Goal: Book appointment/travel/reservation

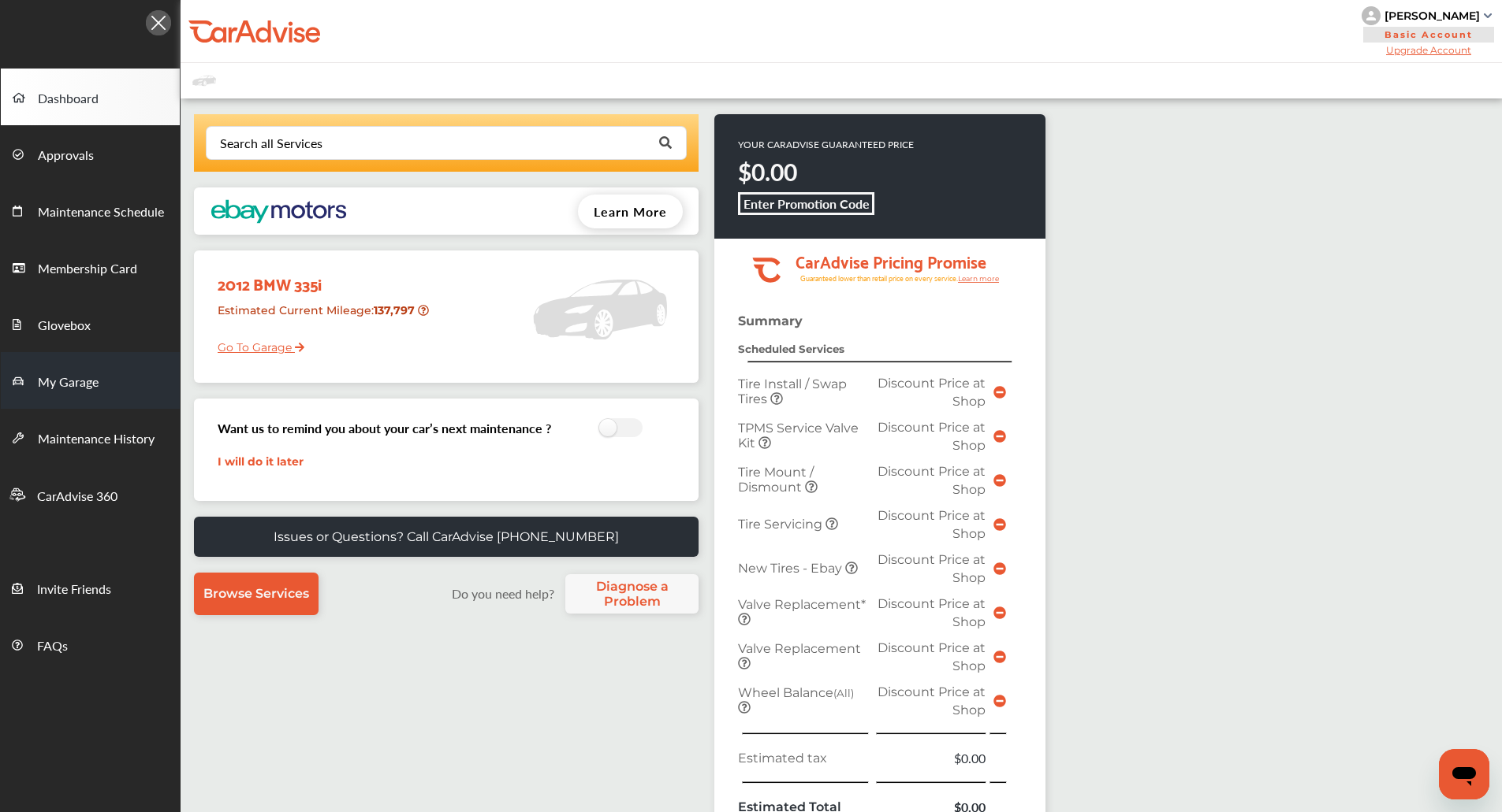
click at [65, 387] on span "My Garage" at bounding box center [68, 383] width 61 height 21
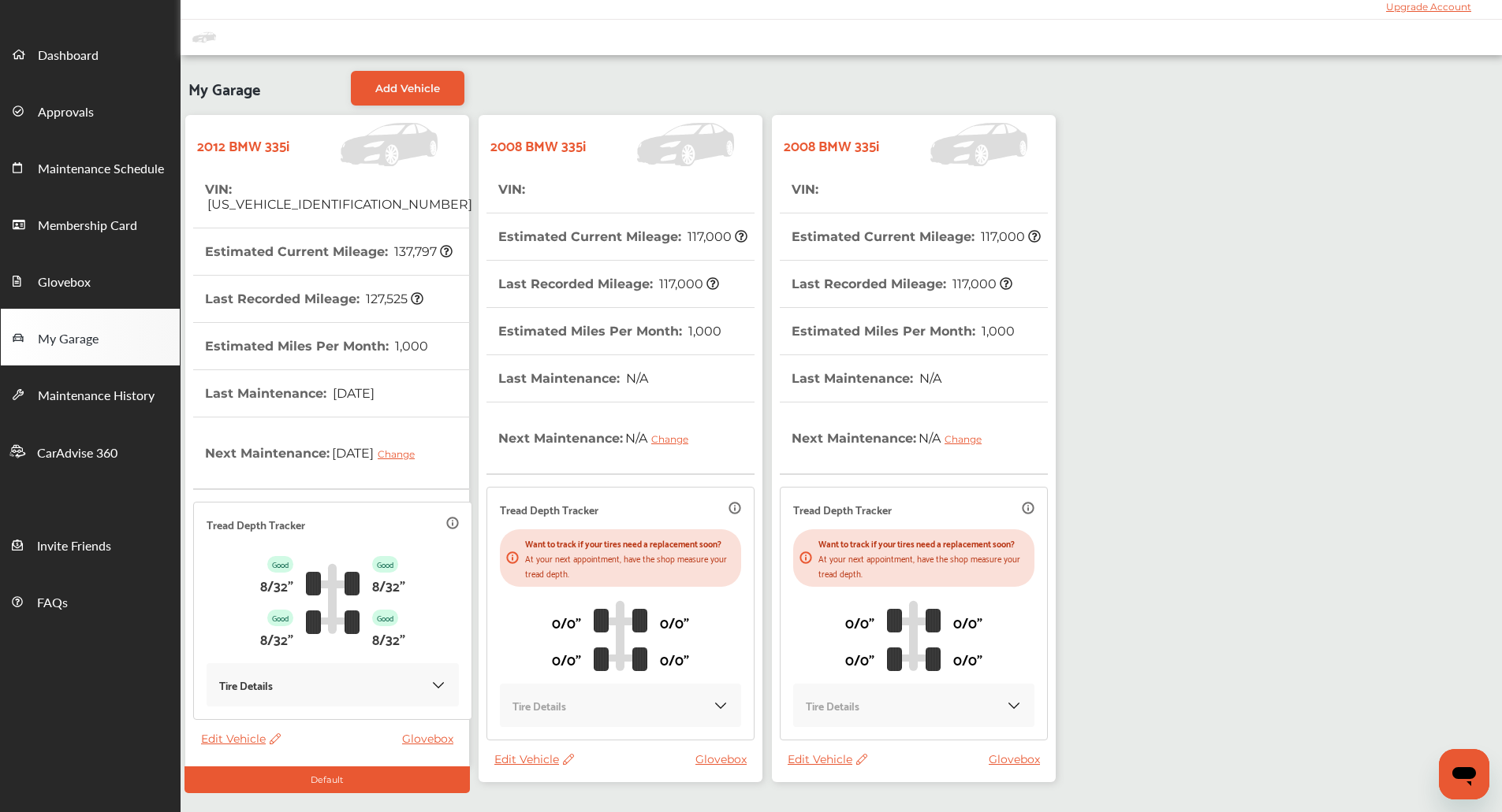
scroll to position [110, 0]
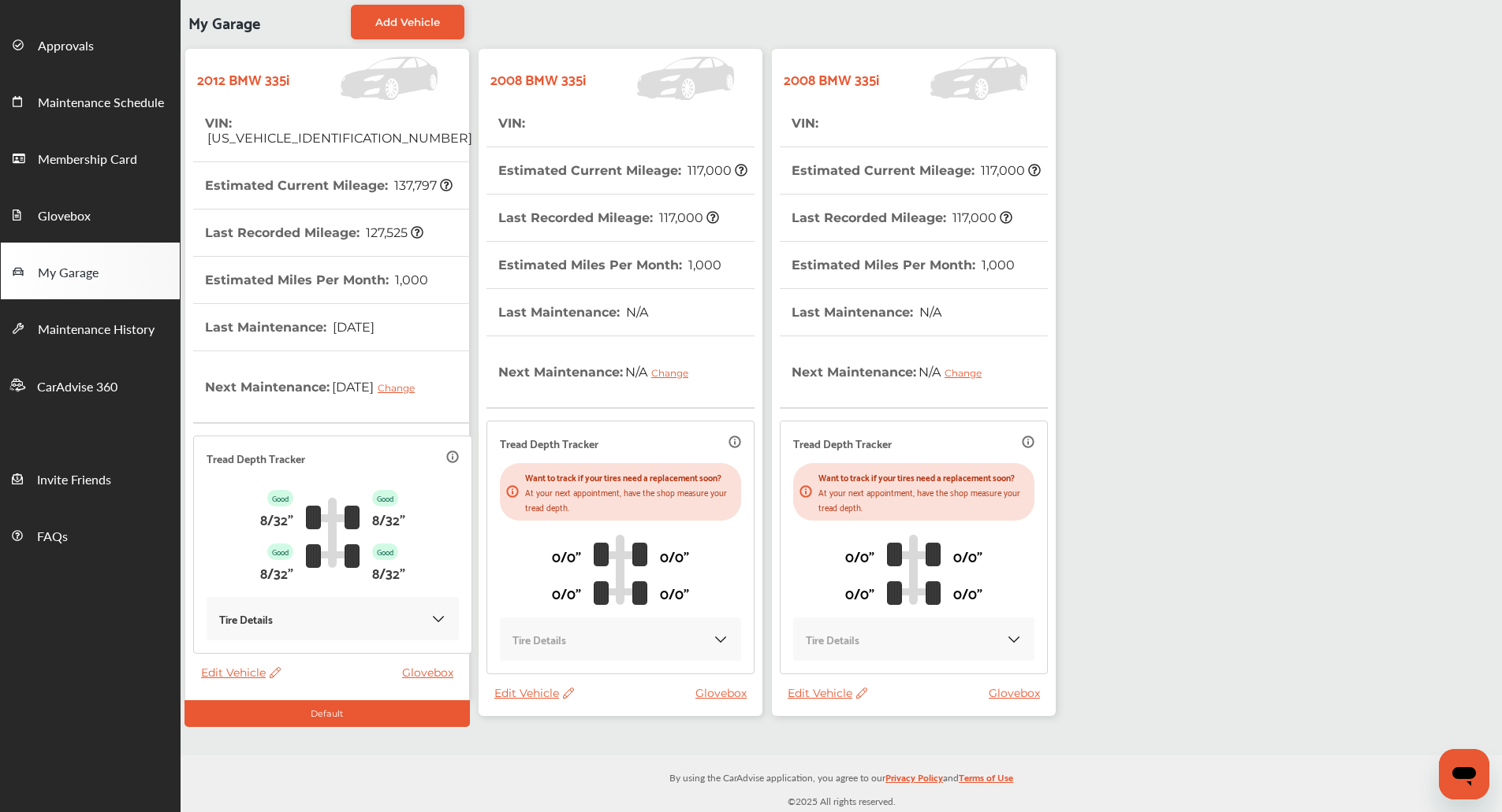
click at [521, 694] on span "Edit Vehicle" at bounding box center [534, 693] width 79 height 14
click at [568, 735] on div "Remove" at bounding box center [591, 735] width 142 height 25
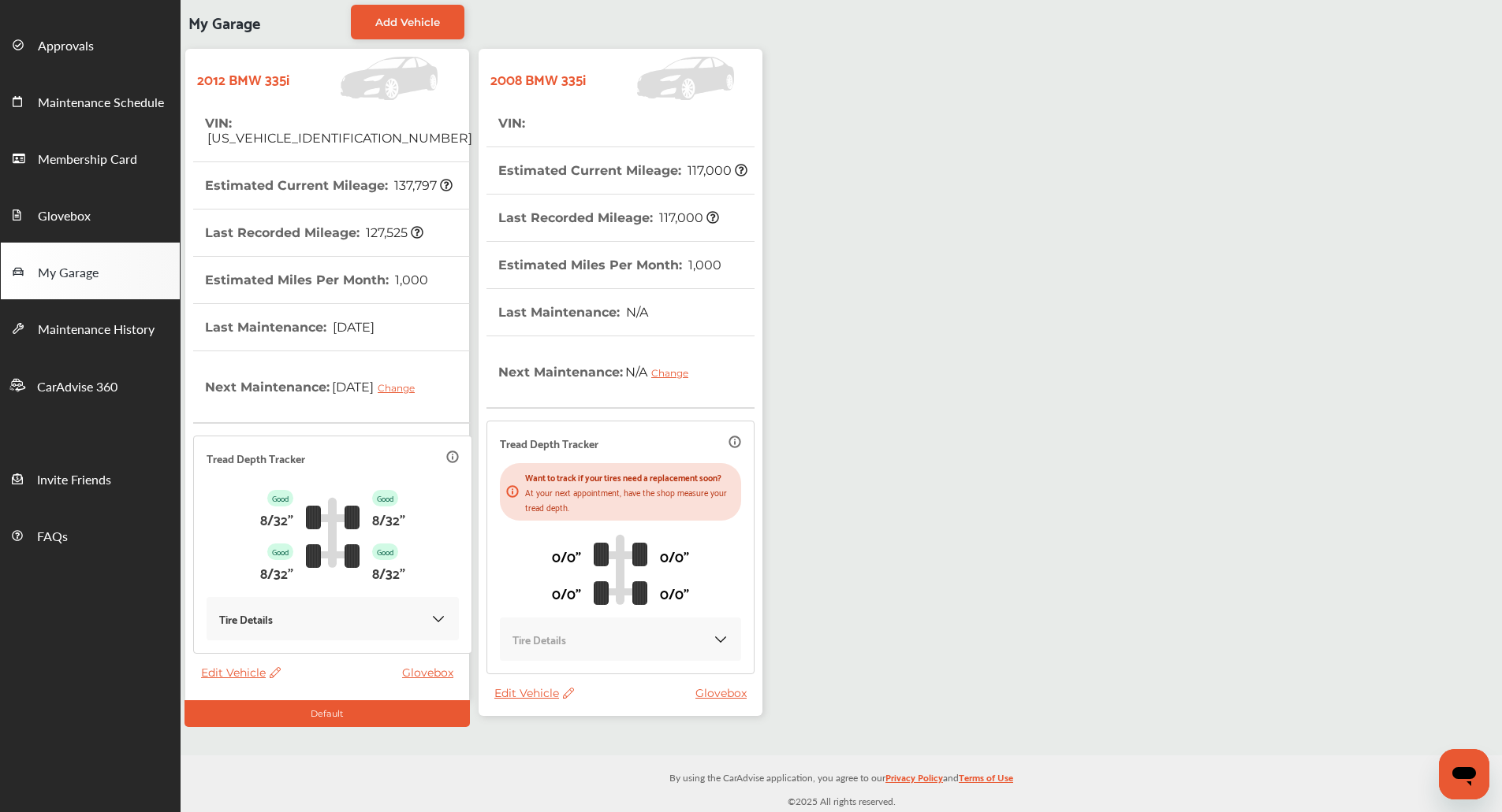
click at [522, 693] on span "Edit Vehicle" at bounding box center [534, 693] width 79 height 14
click at [518, 692] on span "Edit Vehicle" at bounding box center [534, 693] width 79 height 14
click at [474, 402] on div "2008 BMW 335i VIN : Estimated Current Mileage : 117,000 Last Recorded Mileage :…" at bounding box center [621, 396] width 293 height 703
click at [87, 54] on span "Approvals" at bounding box center [66, 47] width 56 height 21
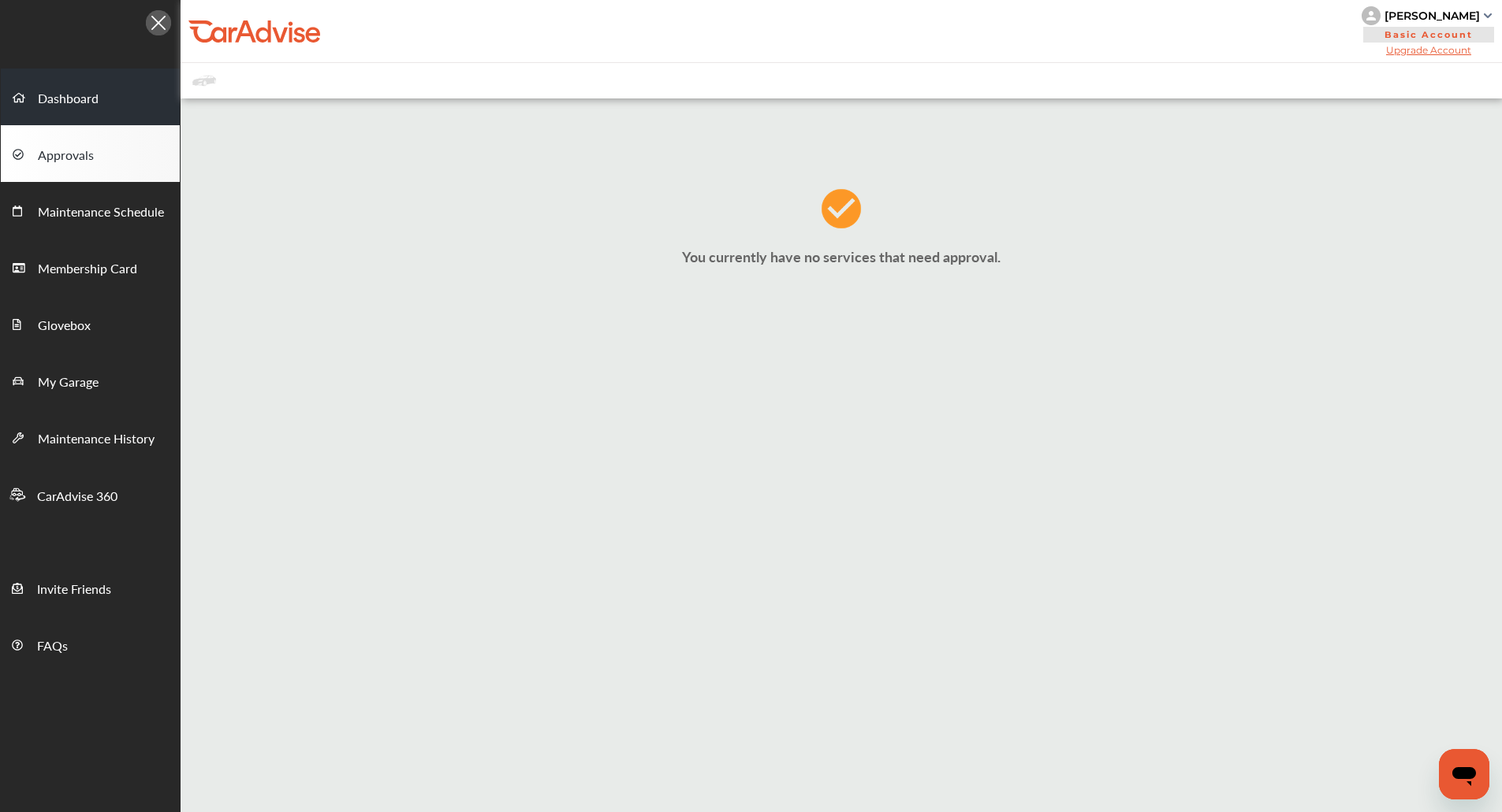
click at [152, 111] on link "Dashboard" at bounding box center [90, 97] width 179 height 57
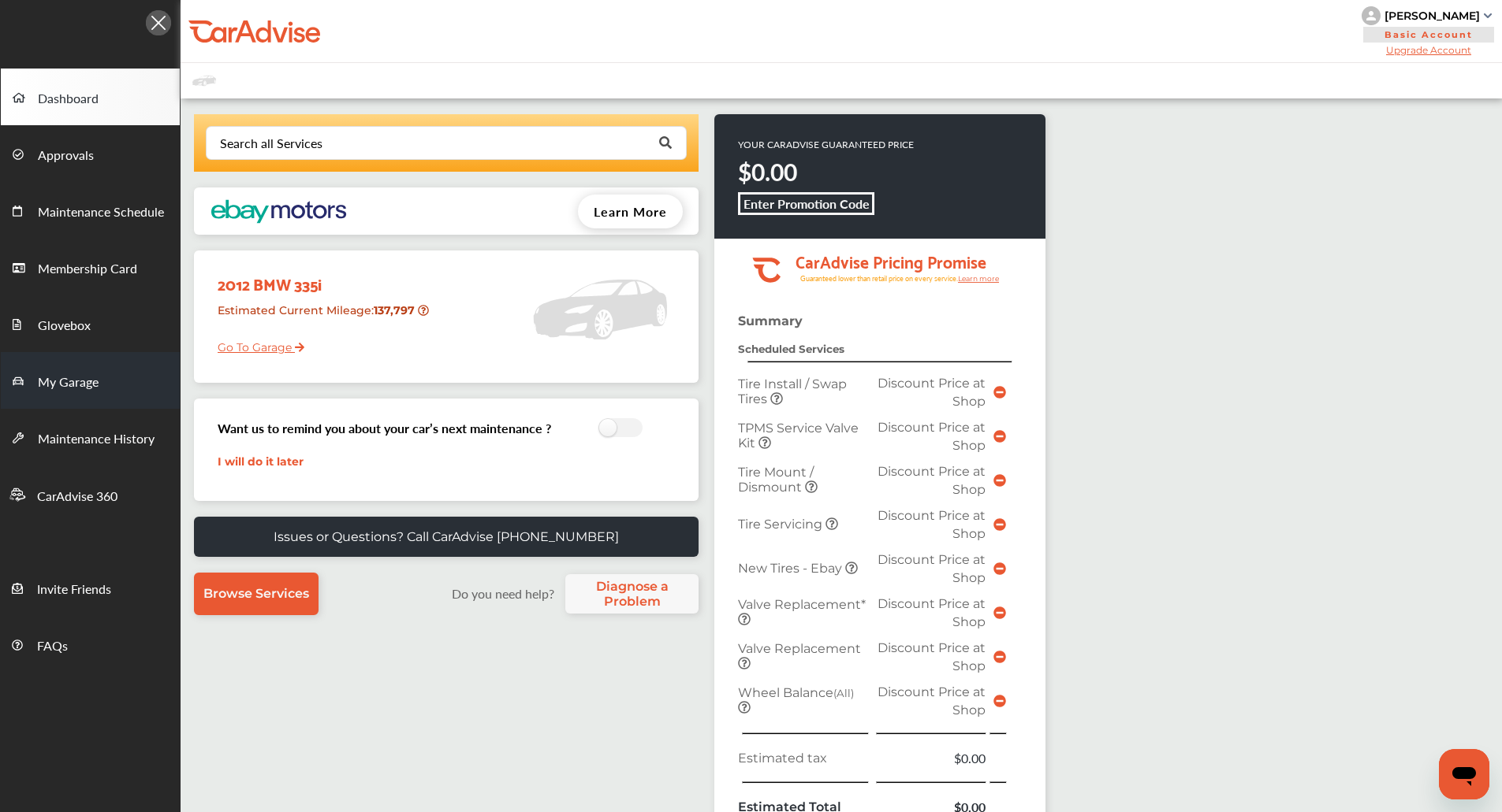
click at [107, 383] on link "My Garage" at bounding box center [90, 381] width 179 height 57
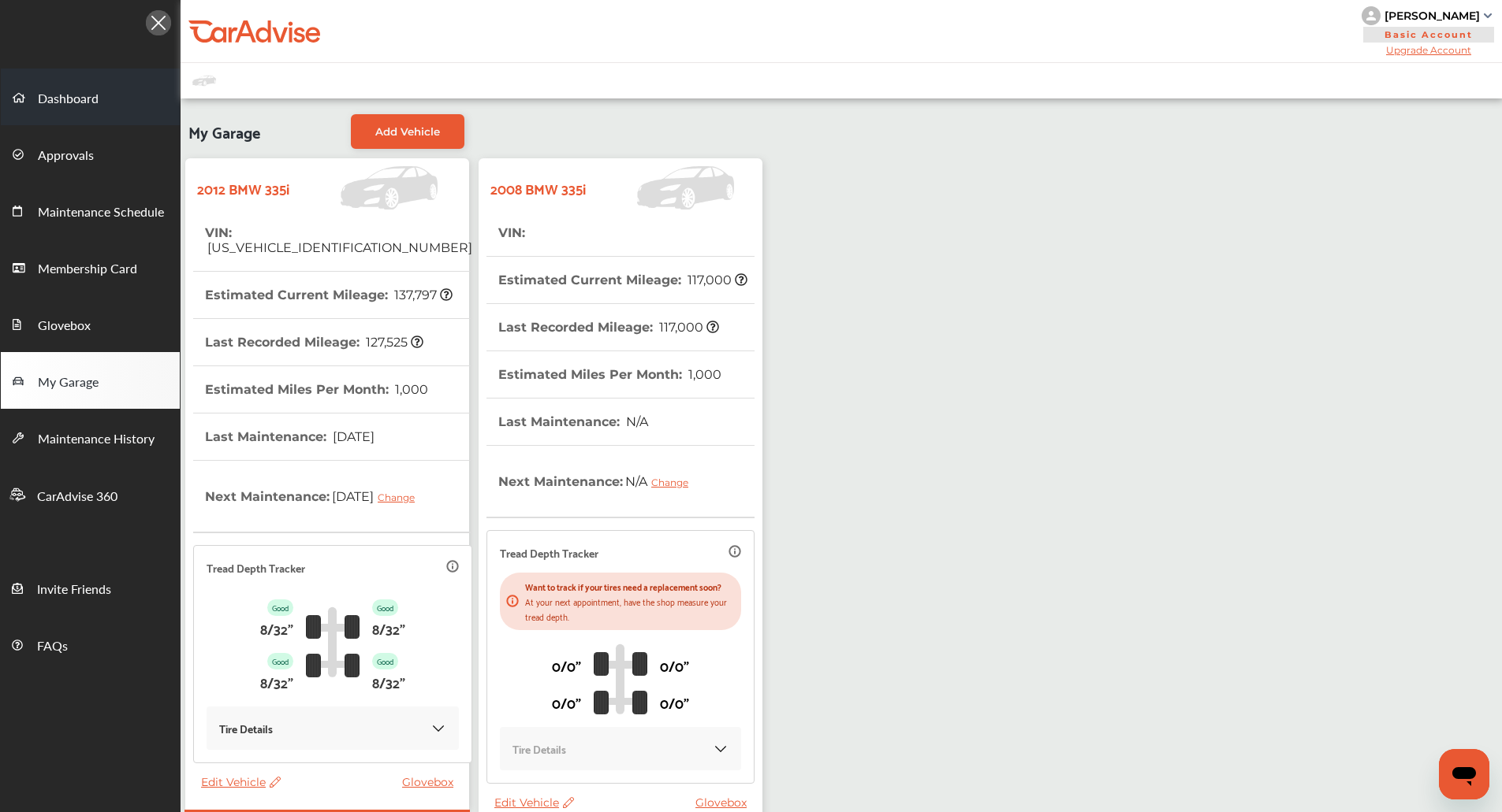
click at [128, 74] on link "Dashboard" at bounding box center [90, 97] width 179 height 57
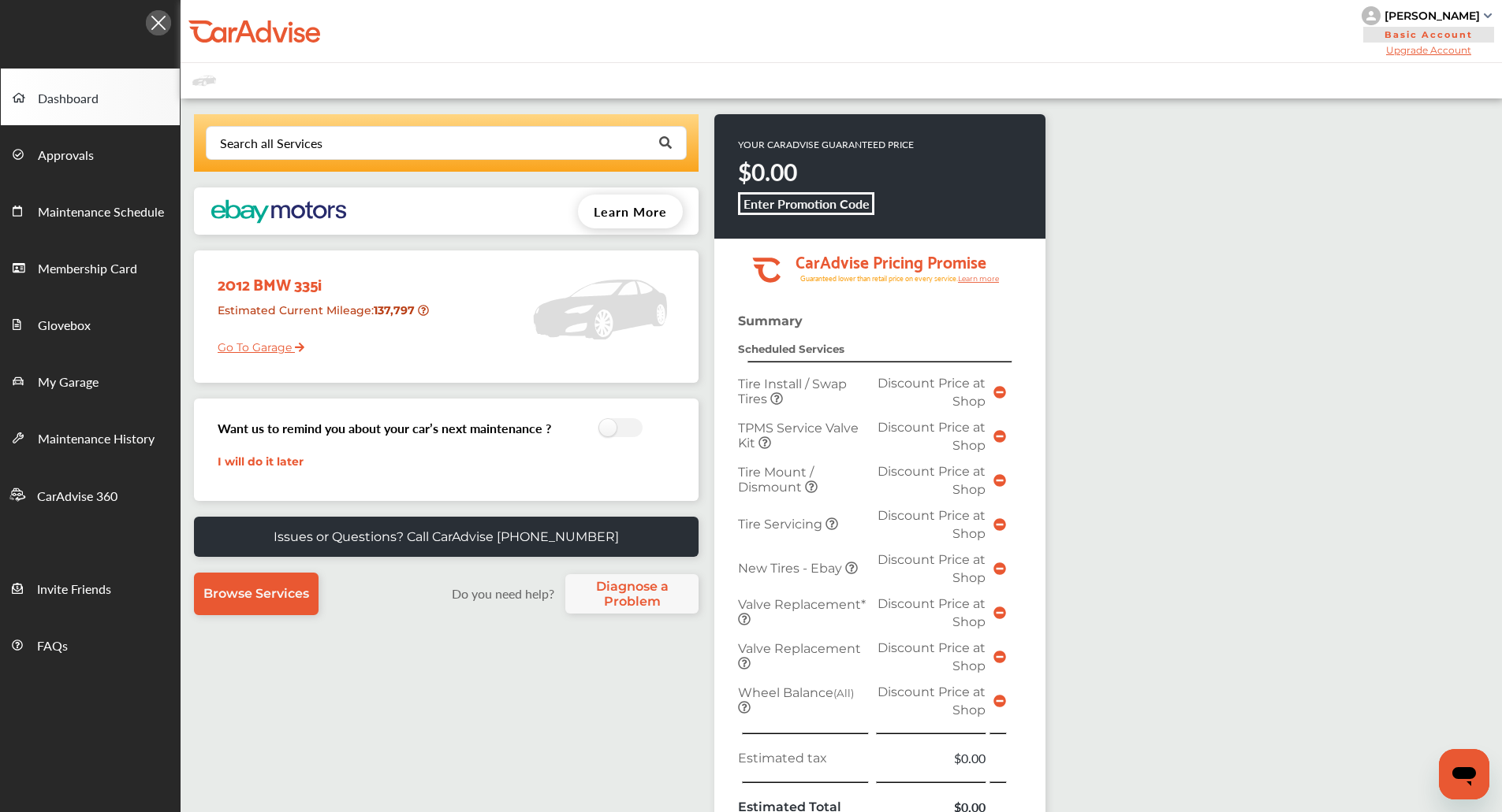
scroll to position [300, 0]
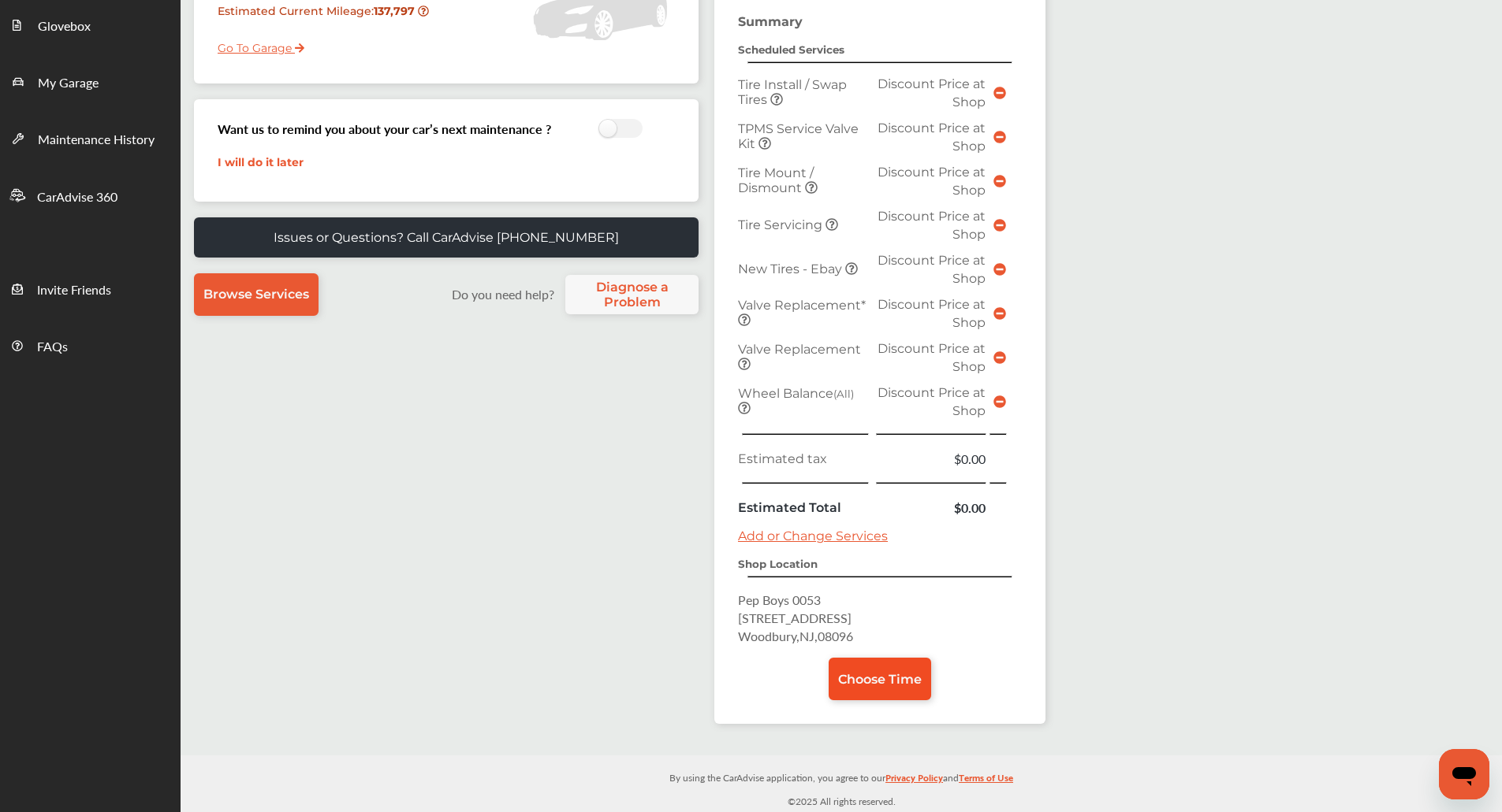
click at [884, 688] on link "Choose Time" at bounding box center [879, 679] width 102 height 43
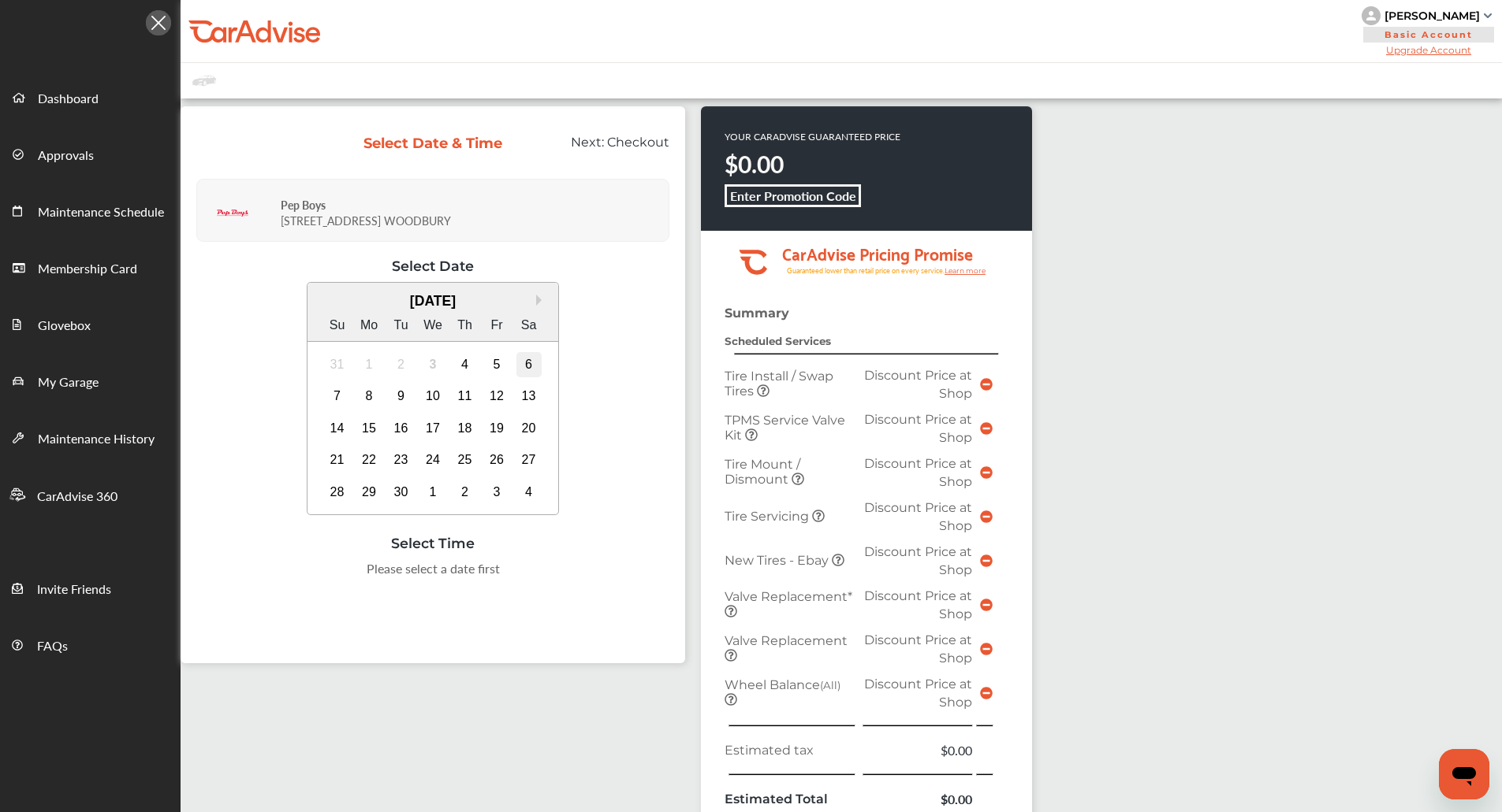
click at [526, 369] on div "6" at bounding box center [529, 365] width 25 height 25
click at [254, 573] on div "9:00 AM" at bounding box center [273, 574] width 74 height 29
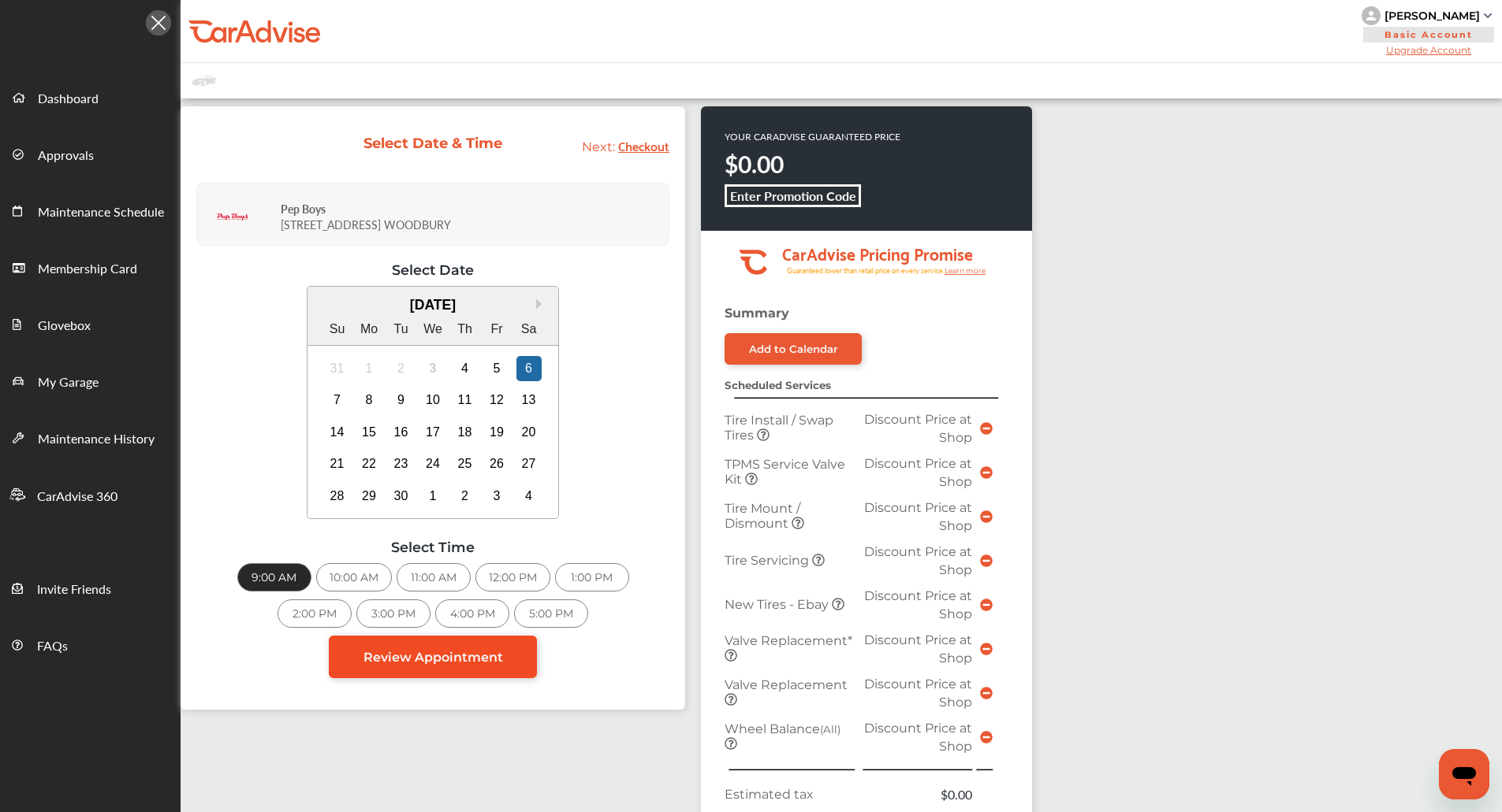
click at [441, 675] on link "Review Appointment" at bounding box center [433, 658] width 208 height 43
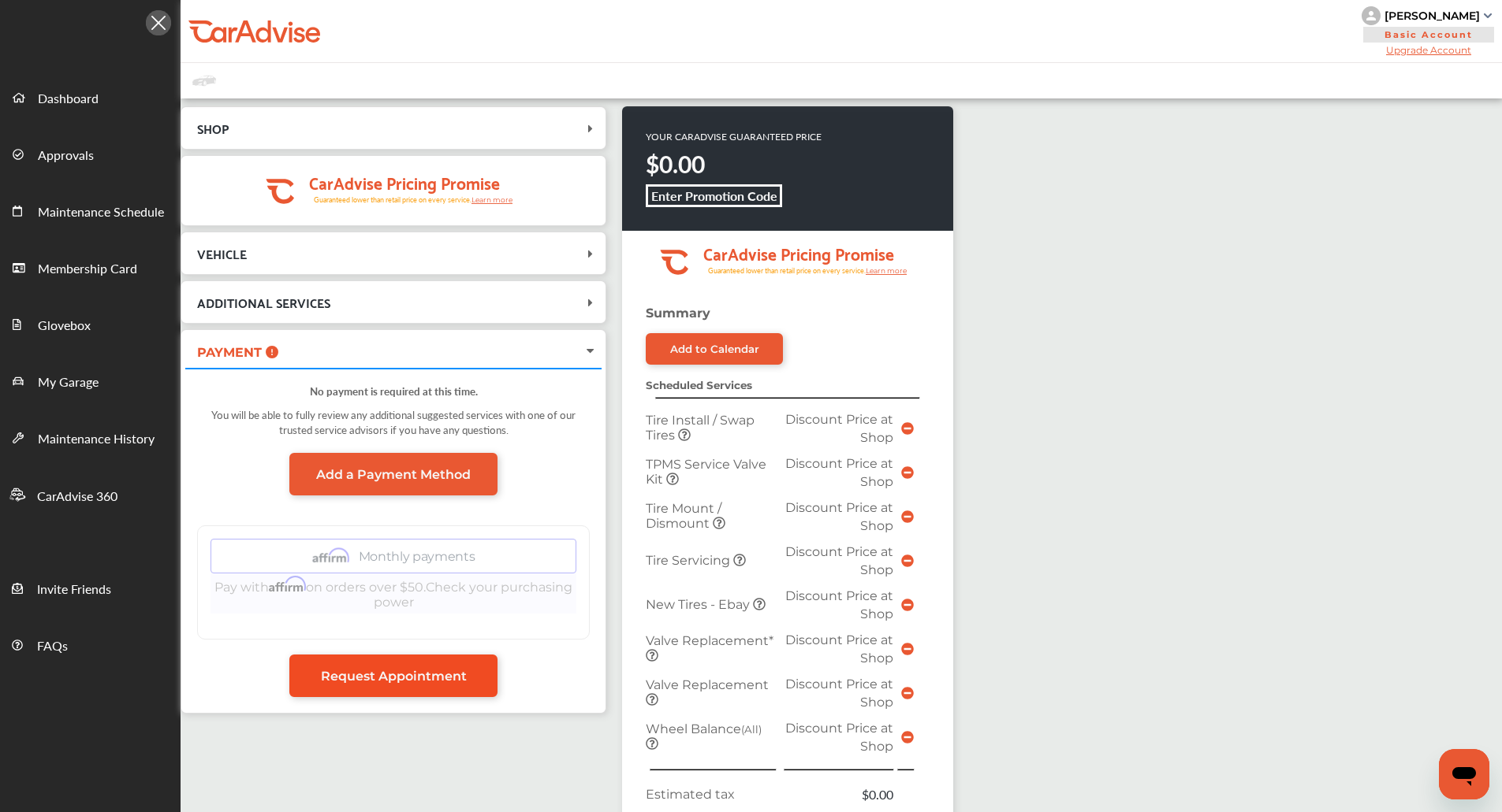
click at [439, 665] on link "Request Appointment" at bounding box center [393, 676] width 208 height 43
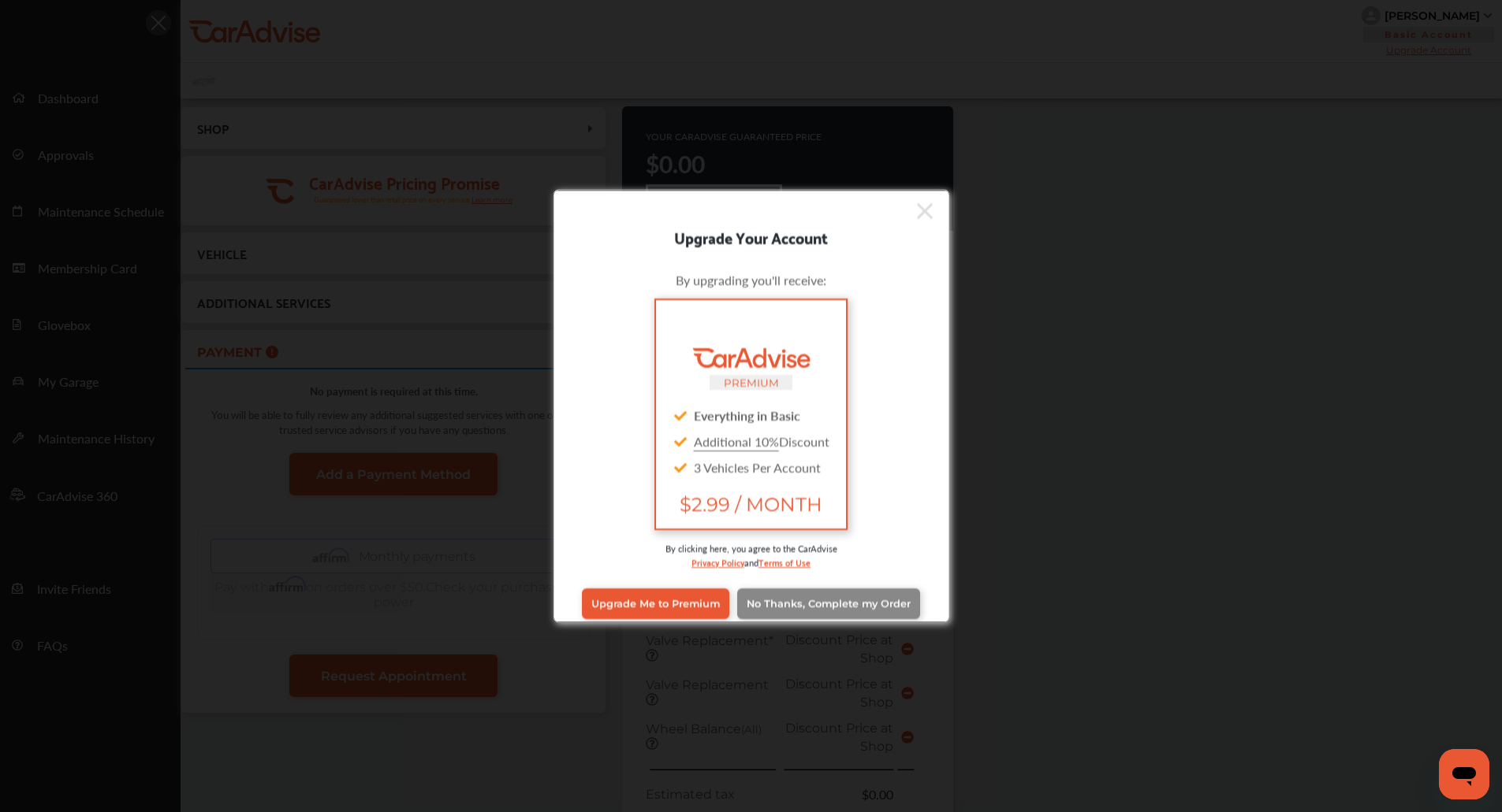
click at [822, 602] on span "No Thanks, Complete my Order" at bounding box center [828, 604] width 164 height 12
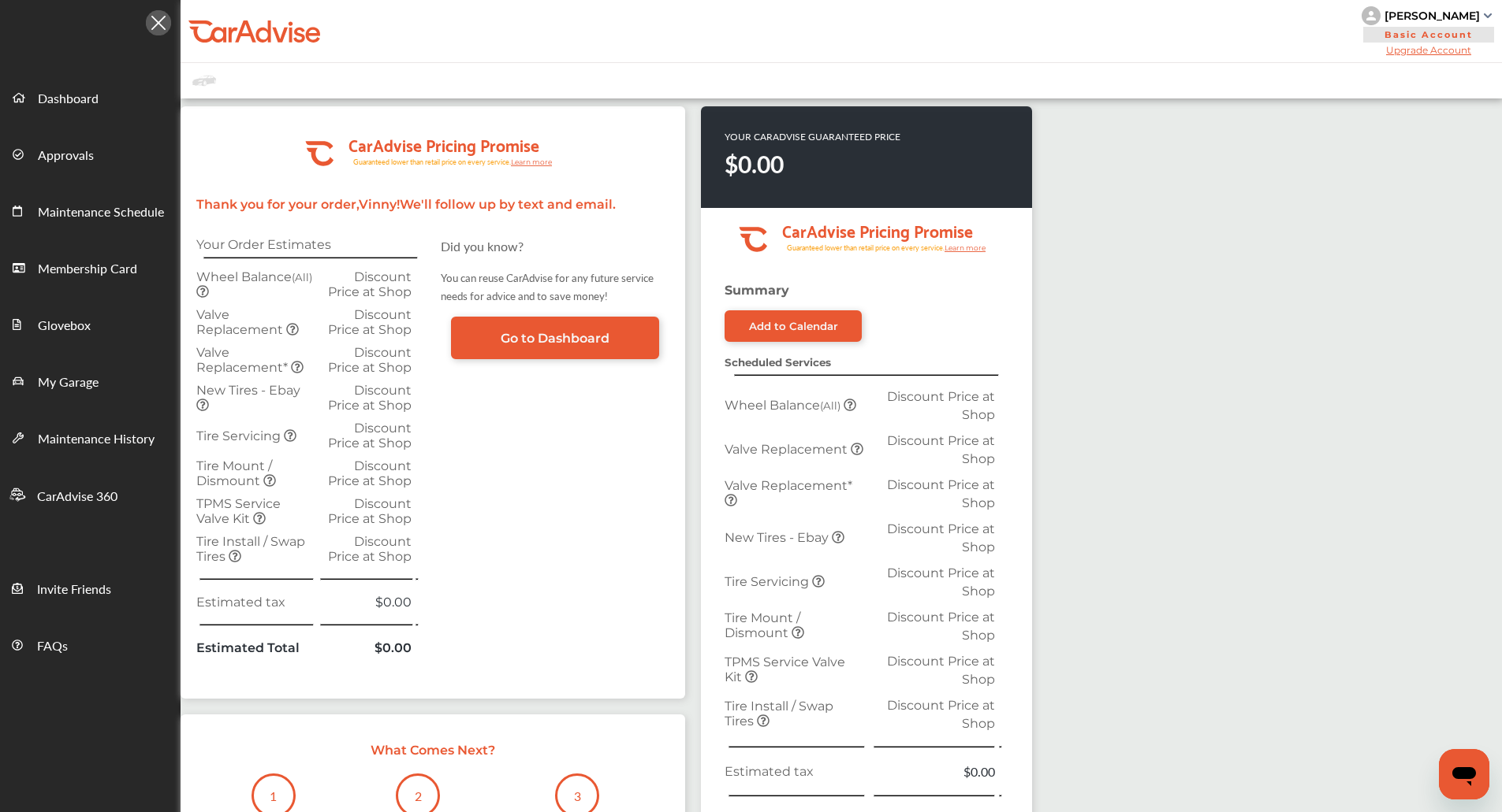
scroll to position [383, 0]
